Goal: Book appointment/travel/reservation

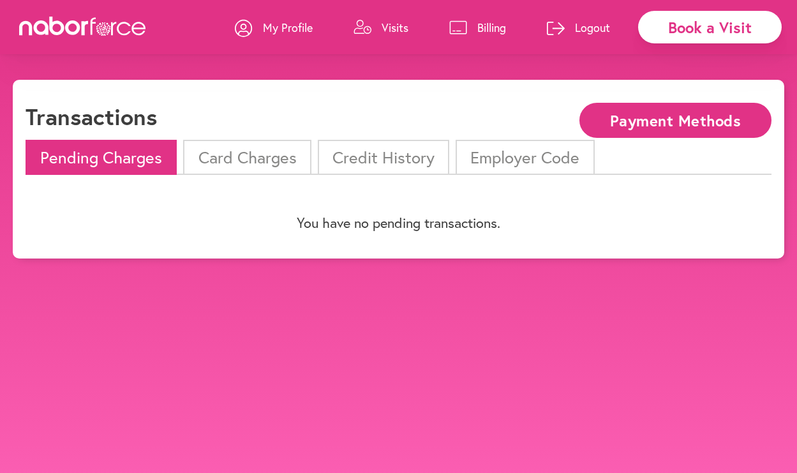
click at [460, 27] on icon at bounding box center [458, 27] width 18 height 14
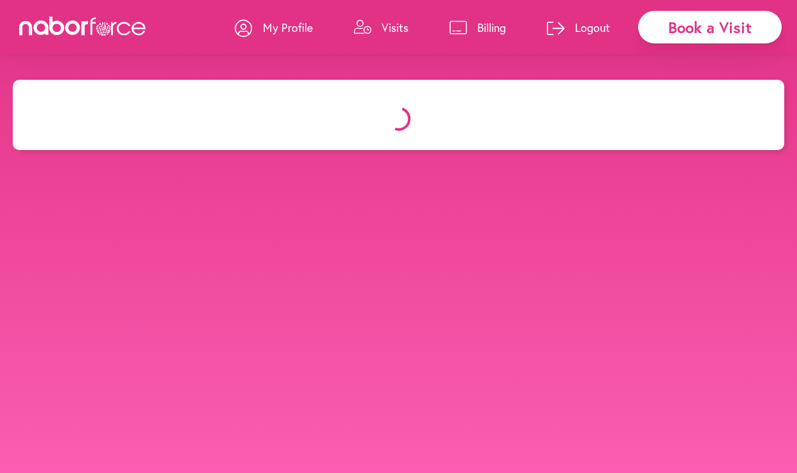
click at [365, 39] on div at bounding box center [362, 33] width 18 height 26
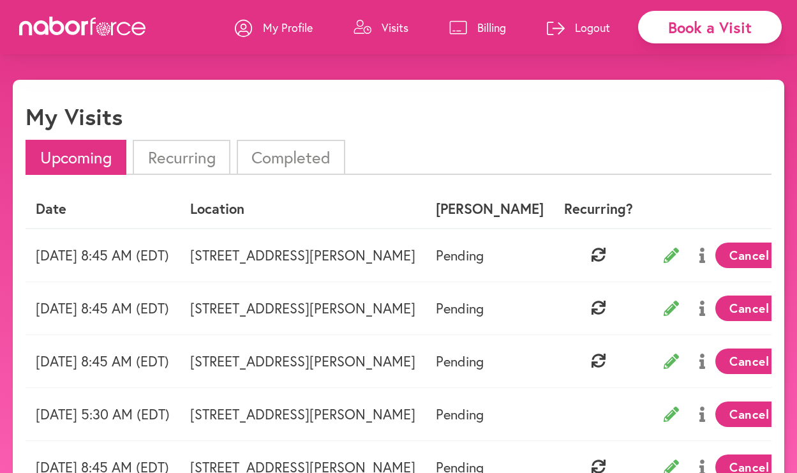
click at [462, 32] on icon at bounding box center [458, 27] width 18 height 14
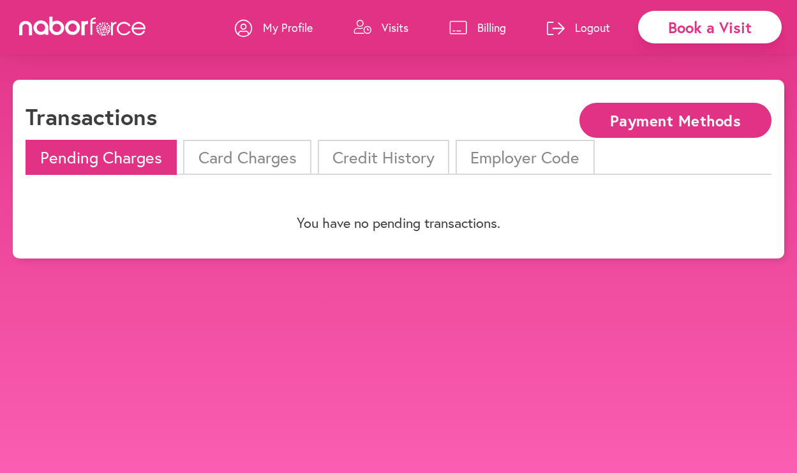
click at [613, 127] on button "Payment Methods" at bounding box center [675, 120] width 192 height 35
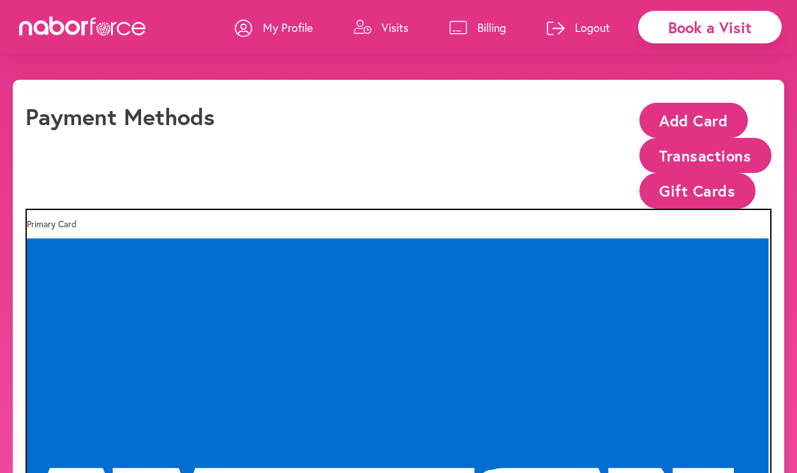
click at [304, 24] on p "My Profile" at bounding box center [288, 27] width 50 height 15
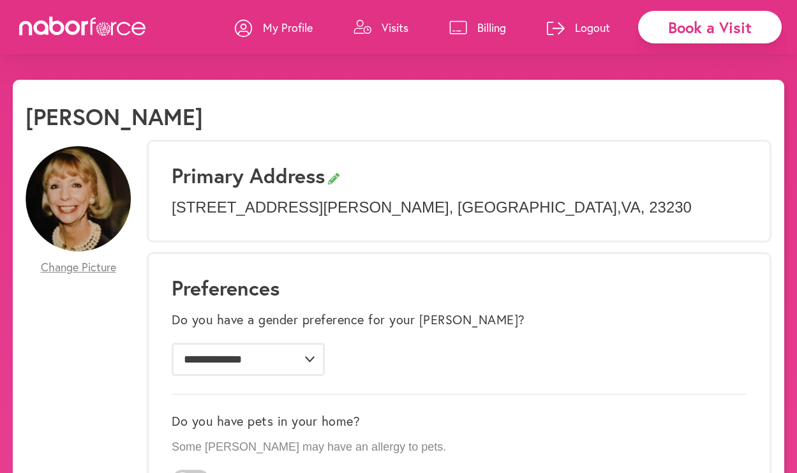
click at [376, 35] on link "Visits" at bounding box center [380, 27] width 55 height 38
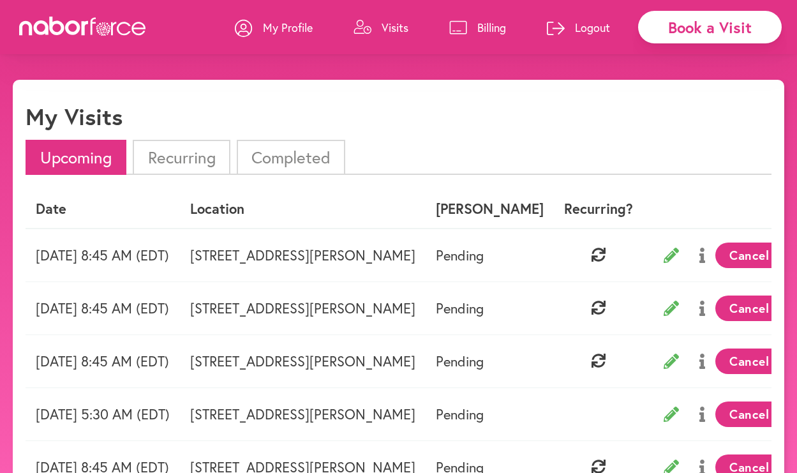
click at [298, 26] on p "My Profile" at bounding box center [288, 27] width 50 height 15
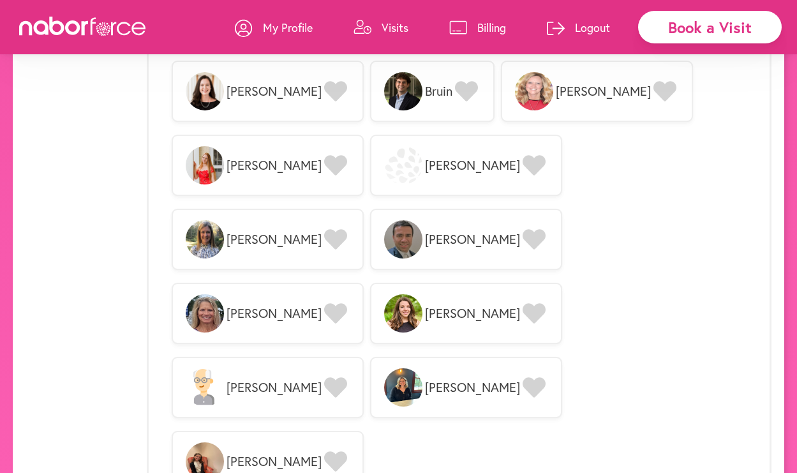
scroll to position [1399, 0]
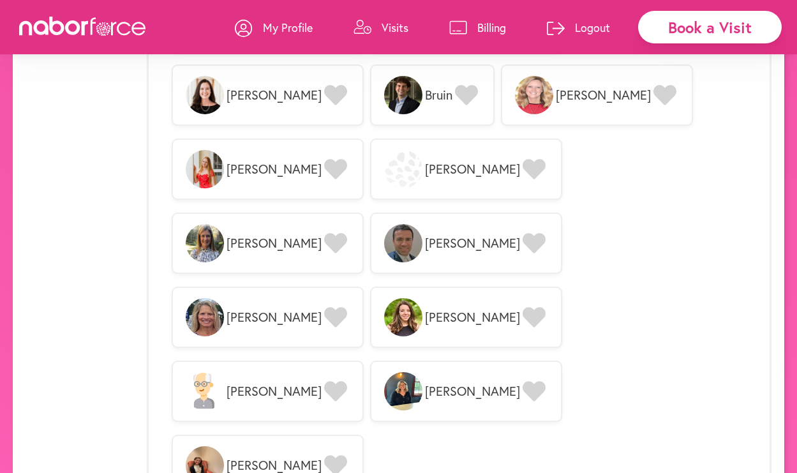
click at [365, 26] on icon at bounding box center [362, 27] width 18 height 15
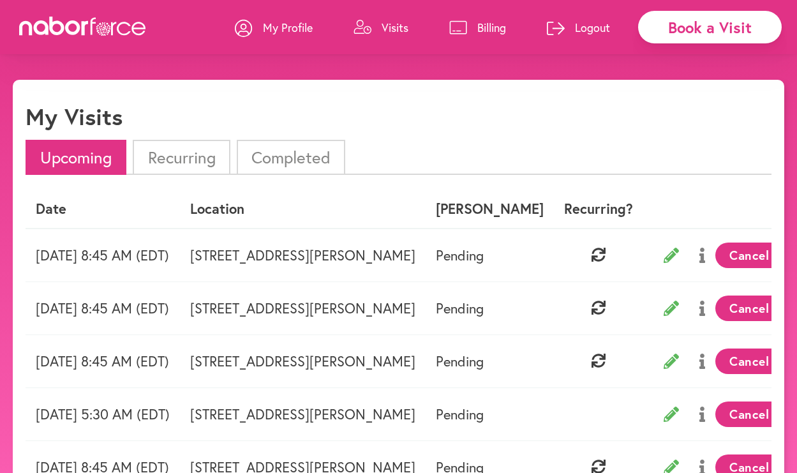
click at [679, 27] on div "Book a Visit" at bounding box center [710, 27] width 144 height 33
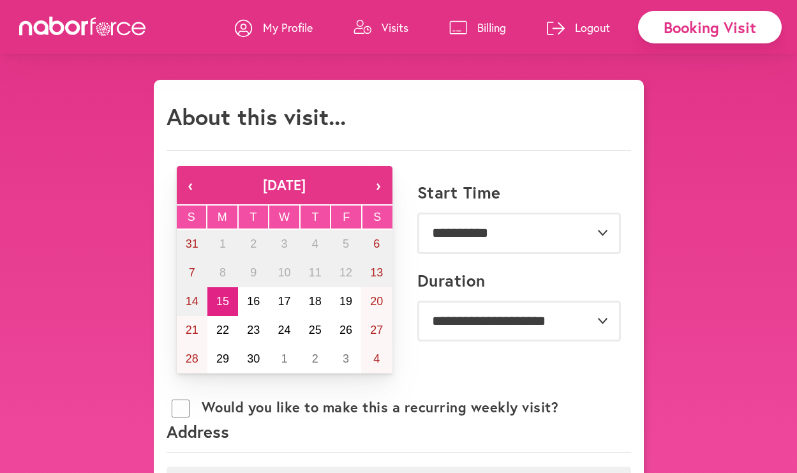
click at [272, 34] on p "My Profile" at bounding box center [288, 27] width 50 height 15
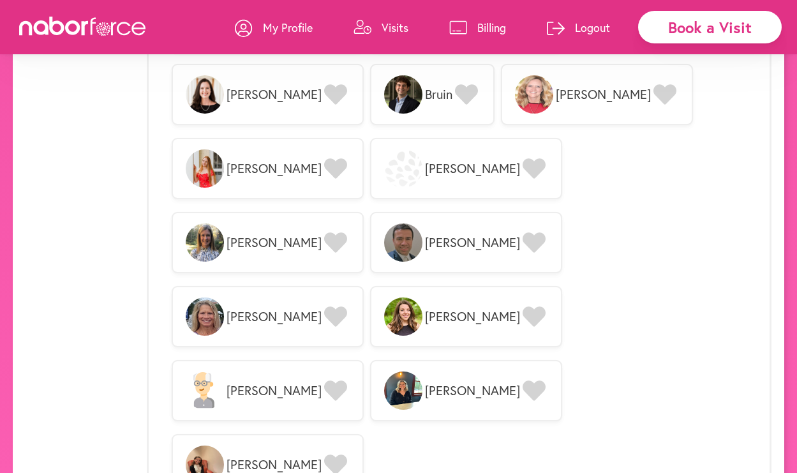
scroll to position [1399, 0]
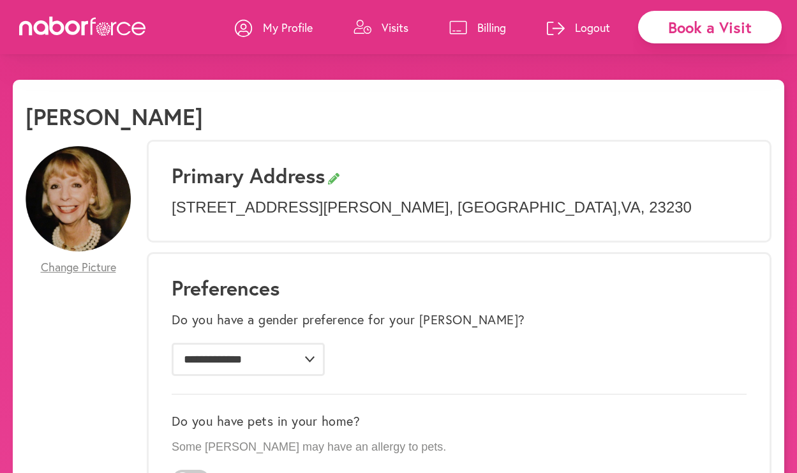
scroll to position [0, 0]
click at [391, 36] on link "Visits" at bounding box center [380, 27] width 55 height 38
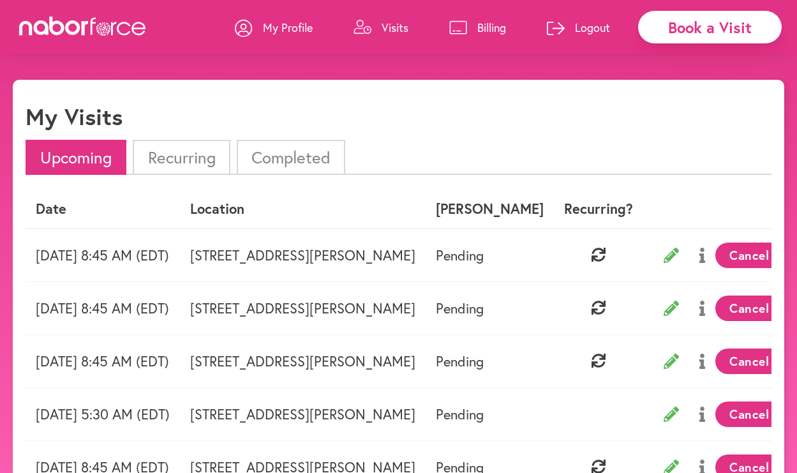
click at [139, 20] on icon at bounding box center [83, 26] width 128 height 19
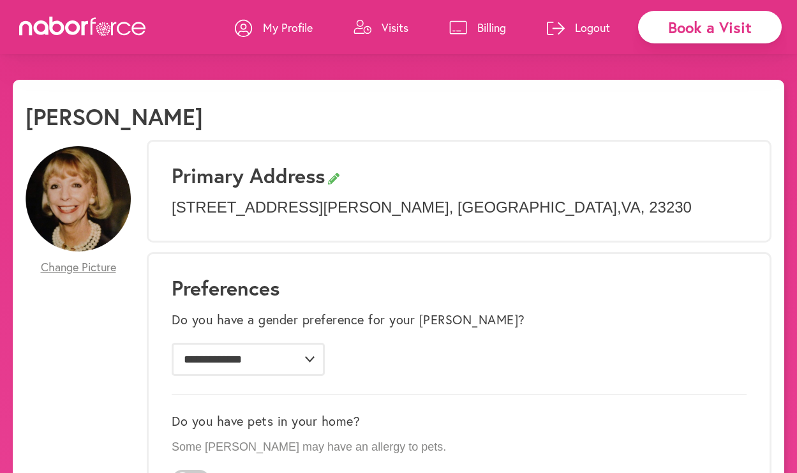
click at [478, 27] on p "Billing" at bounding box center [491, 27] width 29 height 15
